Goal: Information Seeking & Learning: Learn about a topic

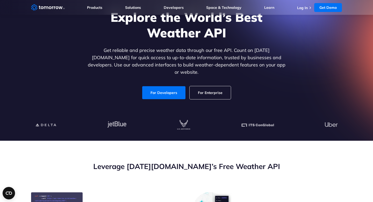
scroll to position [48, 0]
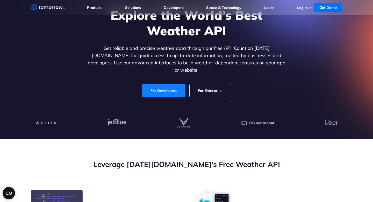
click at [158, 90] on link "For Developers" at bounding box center [163, 90] width 43 height 13
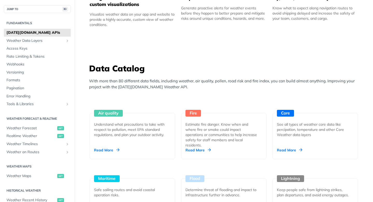
scroll to position [400, 0]
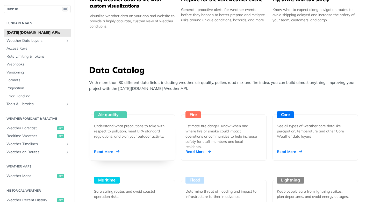
click at [121, 155] on div "Air quality Understand what precautions to take with respect to pollution, meet…" at bounding box center [133, 137] width 86 height 46
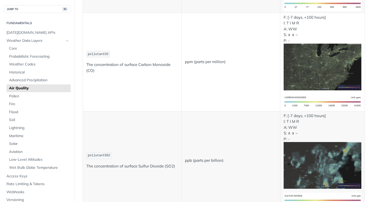
scroll to position [257, 0]
